Goal: Information Seeking & Learning: Learn about a topic

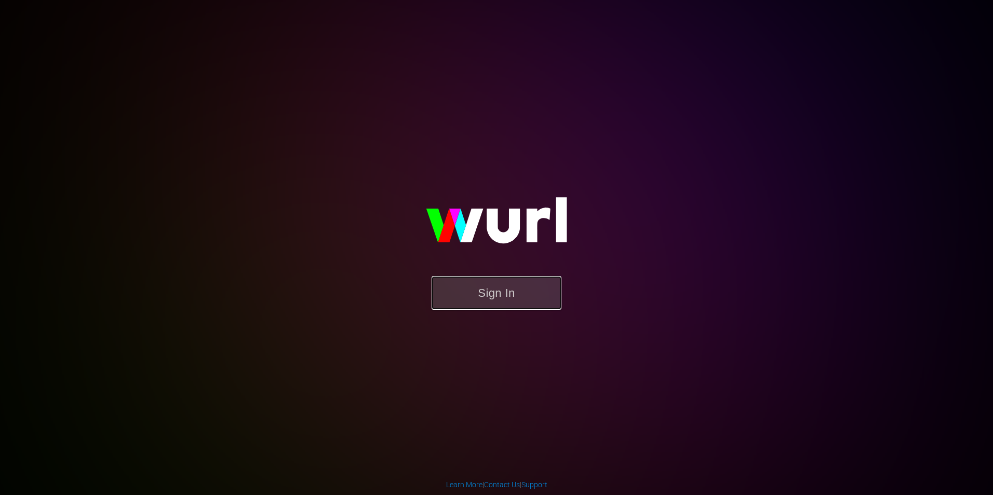
click at [511, 287] on button "Sign In" at bounding box center [496, 293] width 130 height 34
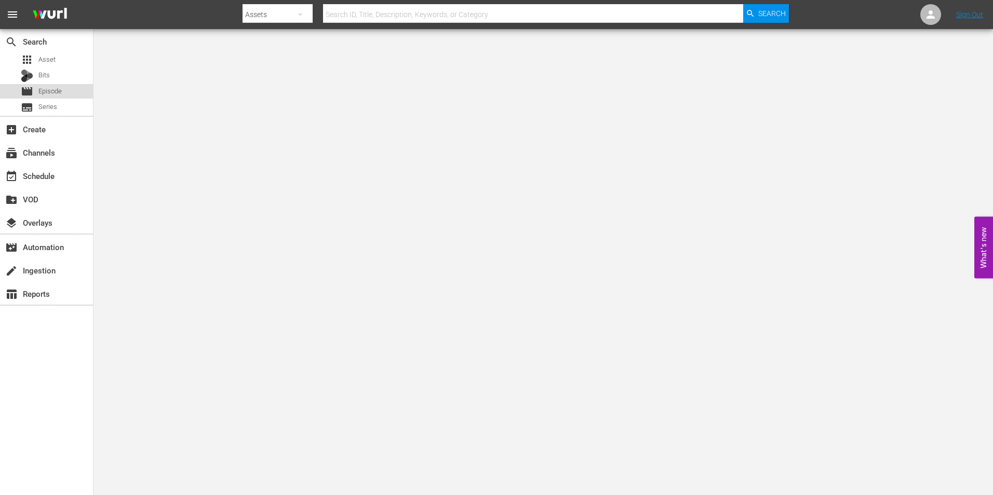
click at [54, 92] on span "Episode" at bounding box center [49, 91] width 23 height 10
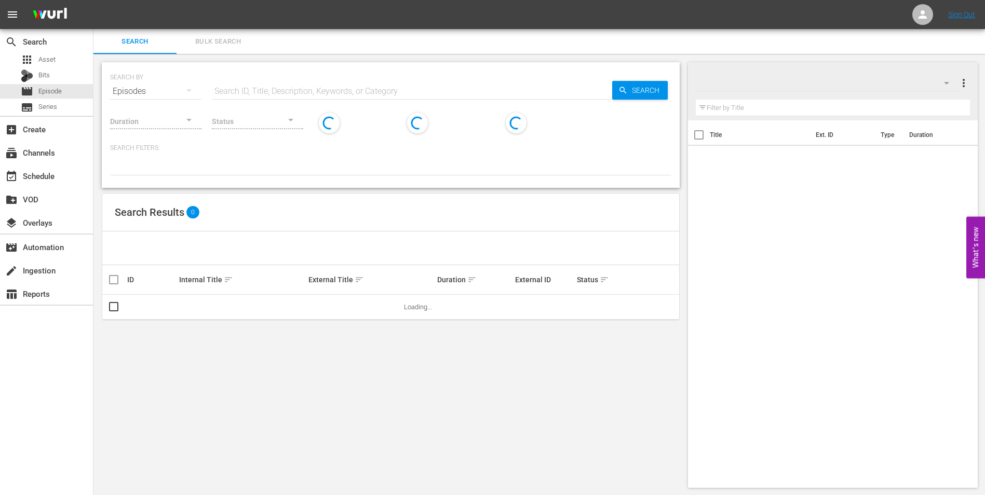
click at [321, 85] on input "text" at bounding box center [412, 91] width 400 height 25
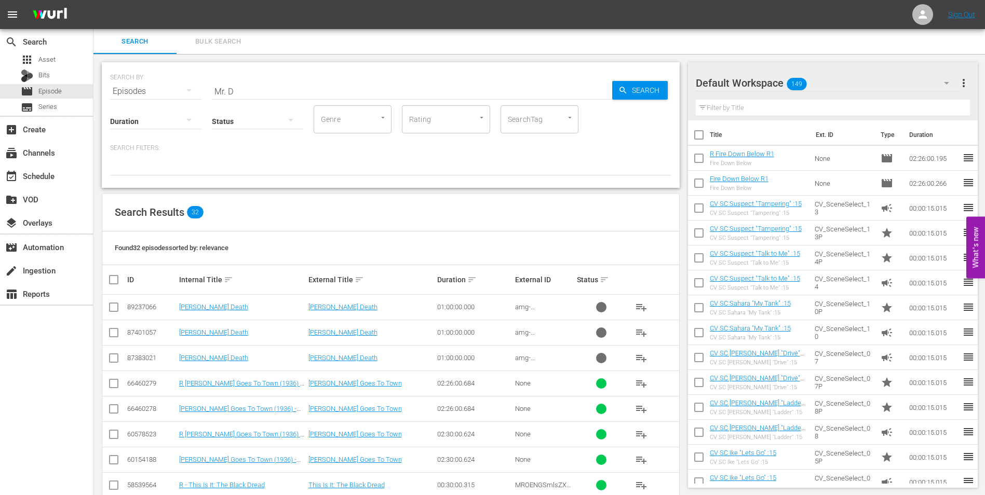
click at [306, 88] on input "Mr. D" at bounding box center [412, 91] width 400 height 25
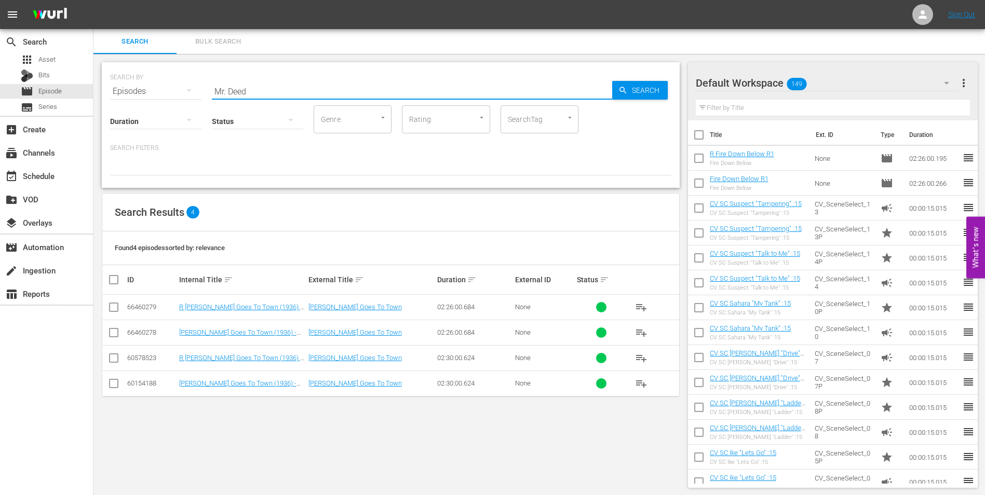
type input "Mr. Deed"
click at [252, 310] on link "R Mr. Deeds Goes To Town (1936) - R1" at bounding box center [240, 311] width 123 height 16
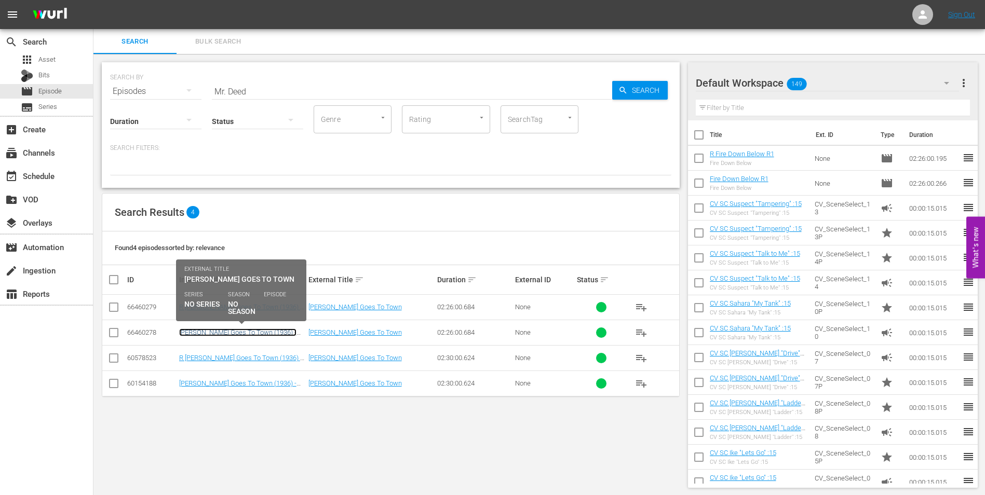
click at [267, 332] on link "[PERSON_NAME] Goes To Town (1936) - R1" at bounding box center [237, 337] width 117 height 16
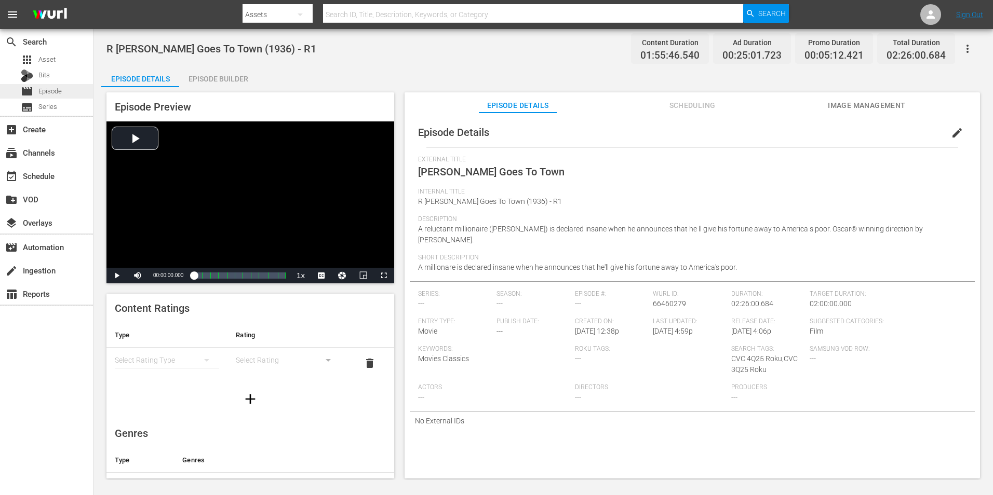
click at [46, 97] on div "movie Episode" at bounding box center [41, 91] width 41 height 15
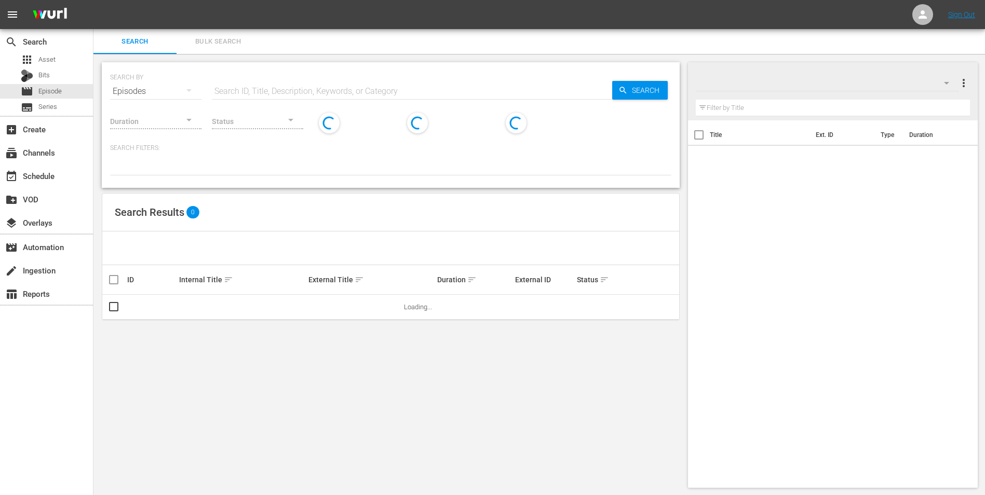
drag, startPoint x: 261, startPoint y: 103, endPoint x: 279, endPoint y: 96, distance: 19.1
click at [273, 98] on div "Status" at bounding box center [257, 114] width 91 height 37
click at [279, 96] on input "text" at bounding box center [412, 91] width 400 height 25
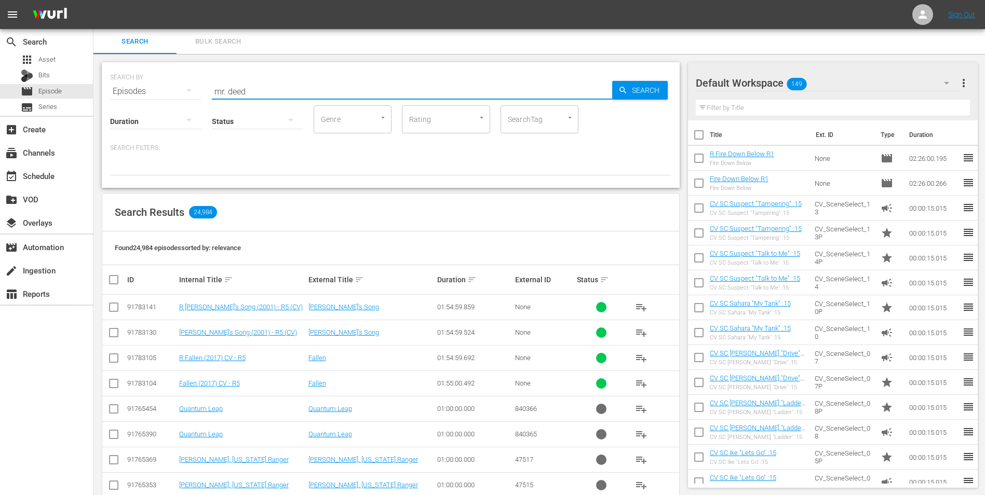
type input "mr. deed"
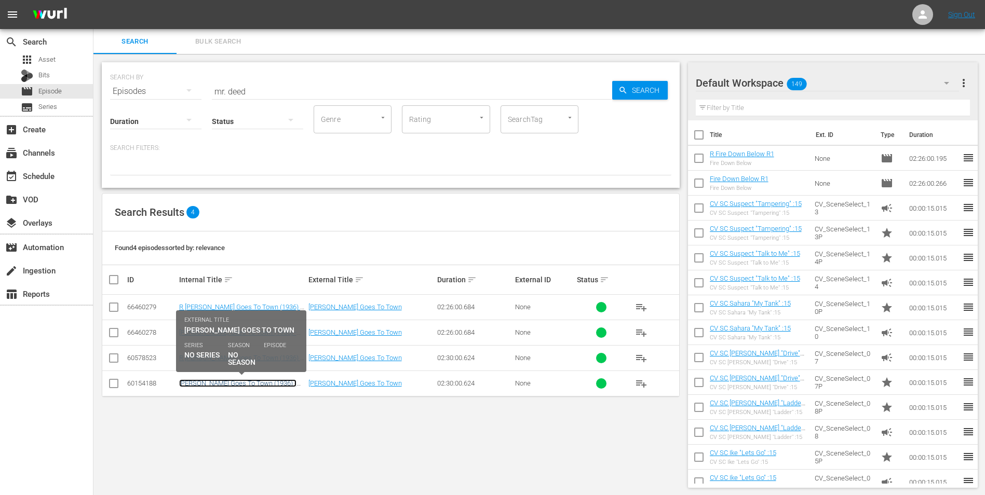
click at [285, 384] on link "Mr. Deeds Goes To Town (1936) - R5" at bounding box center [237, 388] width 117 height 16
